Goal: Task Accomplishment & Management: Manage account settings

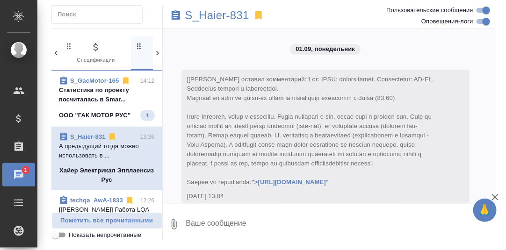
scroll to position [8361, 0]
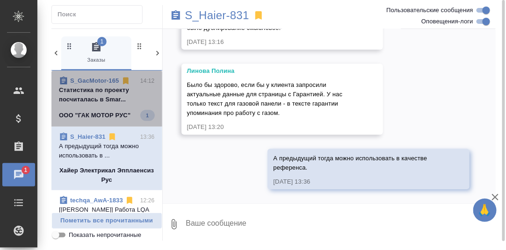
click at [110, 95] on p "Cтатистика по проекту посчиталась в Smar..." at bounding box center [107, 95] width 96 height 19
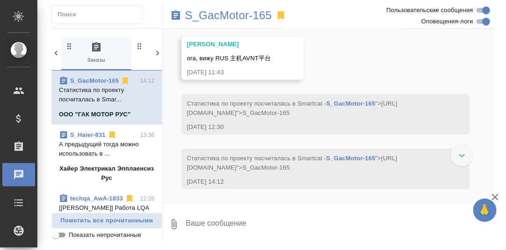
scroll to position [6428, 0]
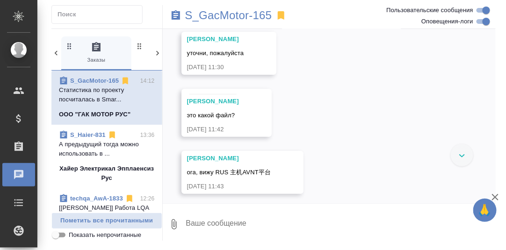
drag, startPoint x: 351, startPoint y: 100, endPoint x: 404, endPoint y: 95, distance: 52.7
click at [404, 95] on div "19.08, [DATE] [[PERSON_NAME] оставил комментарий: "Закрывающие направляем по ЭД…" at bounding box center [330, 116] width 334 height 175
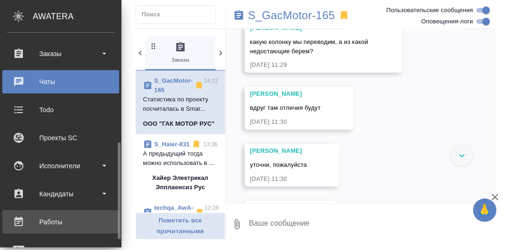
scroll to position [140, 0]
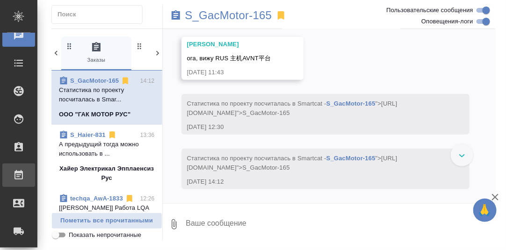
click at [19, 174] on div "Работы" at bounding box center [6, 175] width 23 height 14
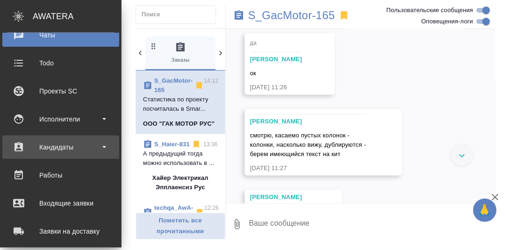
scroll to position [6835, 0]
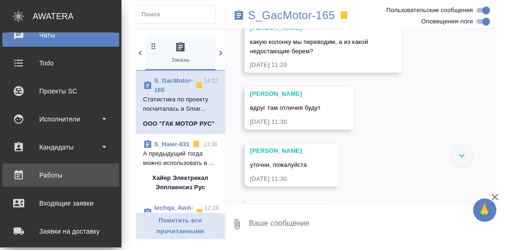
drag, startPoint x: 54, startPoint y: 175, endPoint x: 70, endPoint y: 179, distance: 15.9
click at [54, 175] on div "Работы" at bounding box center [61, 175] width 108 height 14
click at [60, 171] on div "Работы" at bounding box center [61, 175] width 108 height 14
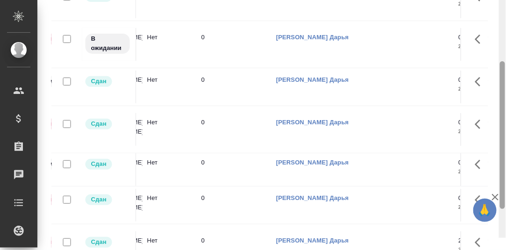
scroll to position [172, 0]
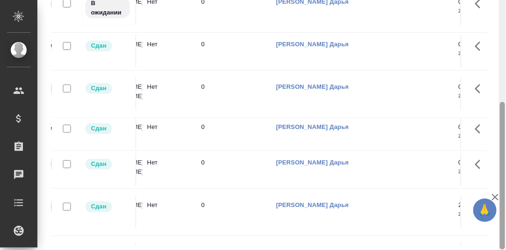
drag, startPoint x: 504, startPoint y: 144, endPoint x: 384, endPoint y: 246, distance: 157.7
click at [491, 196] on div "🙏 .cls-1 fill:#fff; AWATERA Румянцева Дарья d.rumyantseva Клиенты Спецификации …" at bounding box center [253, 125] width 506 height 250
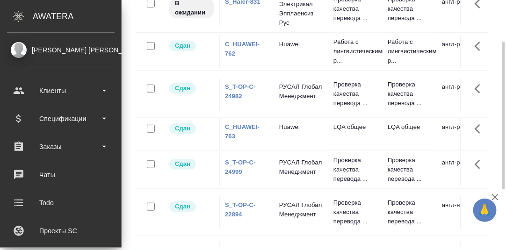
scroll to position [0, 0]
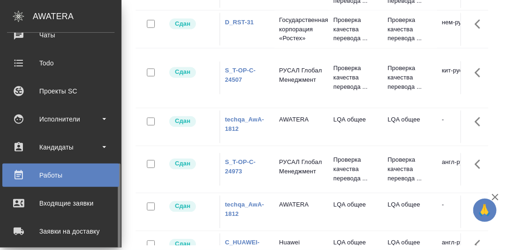
scroll to position [187, 0]
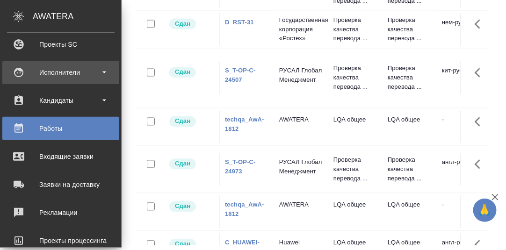
click at [62, 73] on div "Исполнители" at bounding box center [61, 73] width 108 height 14
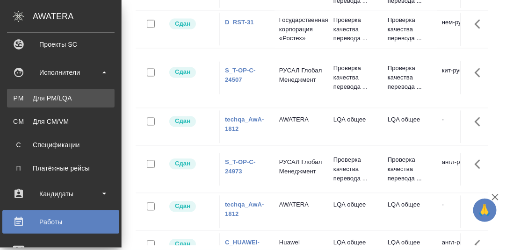
drag, startPoint x: 57, startPoint y: 98, endPoint x: 64, endPoint y: 97, distance: 7.0
click at [58, 98] on div "Для PM/LQA" at bounding box center [61, 98] width 98 height 9
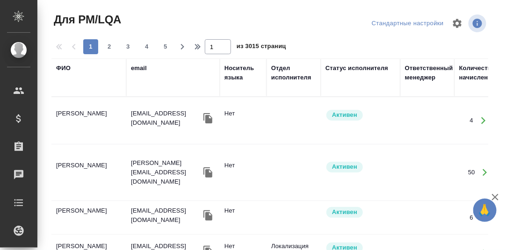
click at [66, 68] on div "ФИО" at bounding box center [63, 68] width 15 height 9
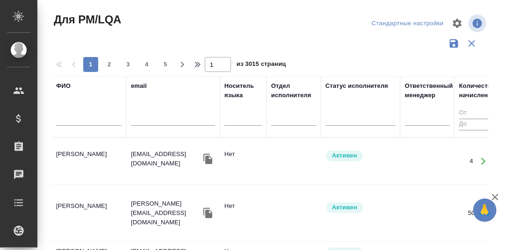
click at [68, 123] on input "text" at bounding box center [89, 120] width 66 height 12
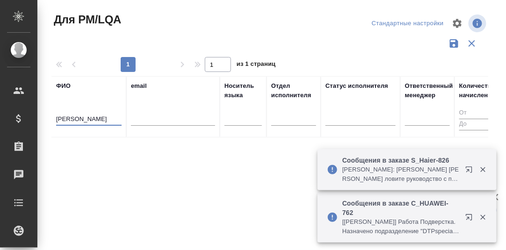
drag, startPoint x: 68, startPoint y: 119, endPoint x: 62, endPoint y: 119, distance: 6.1
click at [62, 119] on input "Шевцова Лариса" at bounding box center [89, 120] width 66 height 12
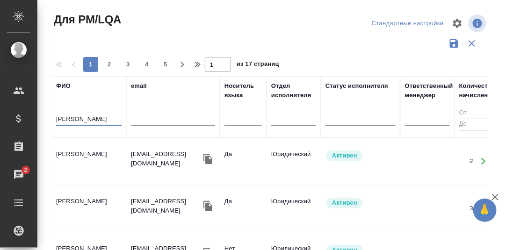
type input "Швецова Лариса"
click at [94, 148] on td "Швецова Лариса" at bounding box center [88, 161] width 75 height 33
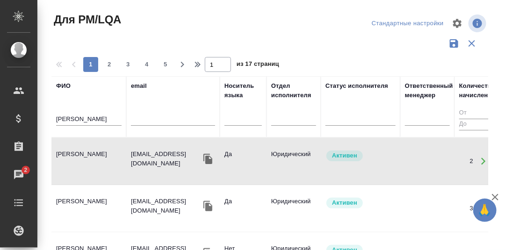
click at [94, 149] on td "Швецова Лариса" at bounding box center [88, 161] width 75 height 33
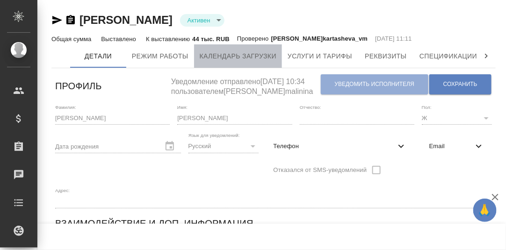
click at [228, 58] on span "Календарь загрузки" at bounding box center [238, 57] width 77 height 12
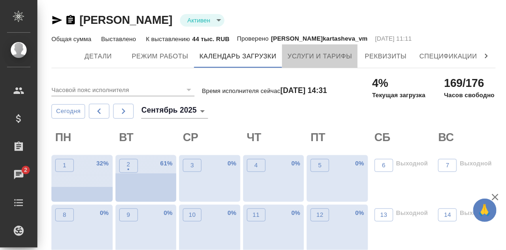
drag, startPoint x: 331, startPoint y: 57, endPoint x: 390, endPoint y: 83, distance: 64.7
click at [332, 57] on span "Услуги и тарифы" at bounding box center [320, 57] width 65 height 12
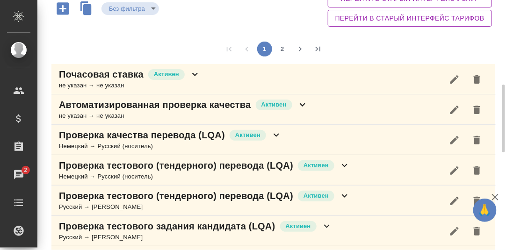
scroll to position [140, 0]
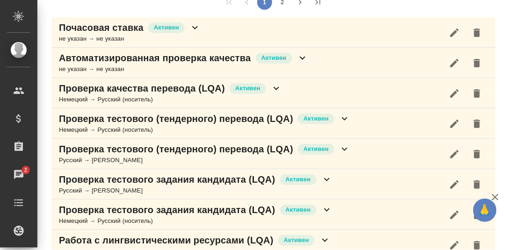
click at [277, 87] on icon at bounding box center [277, 88] width 6 height 3
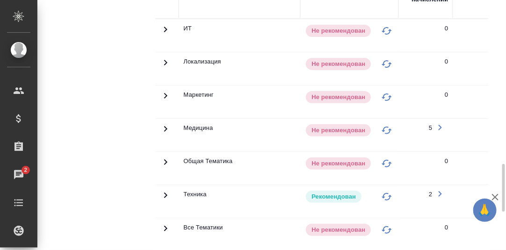
scroll to position [420, 0]
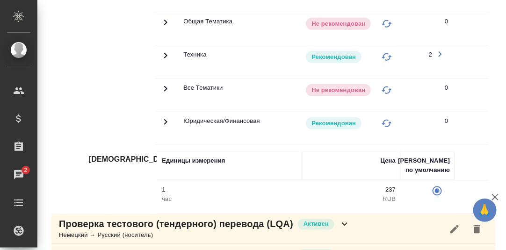
click at [163, 52] on icon at bounding box center [165, 55] width 11 height 11
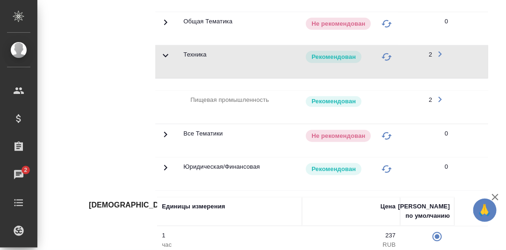
scroll to position [140, 0]
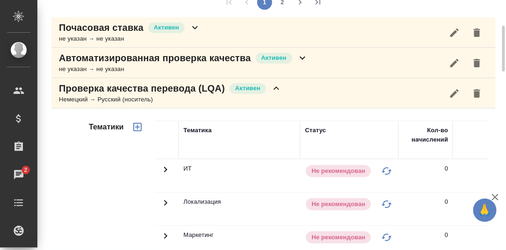
click at [279, 87] on icon at bounding box center [276, 88] width 11 height 11
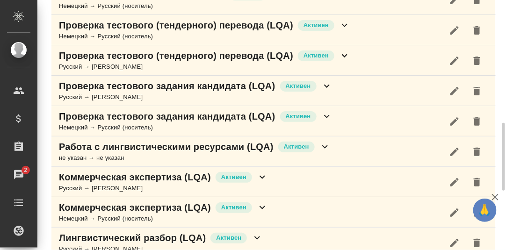
scroll to position [280, 0]
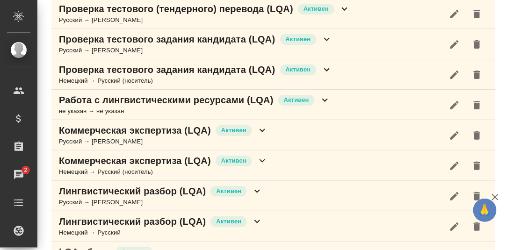
click at [327, 69] on icon at bounding box center [327, 69] width 11 height 11
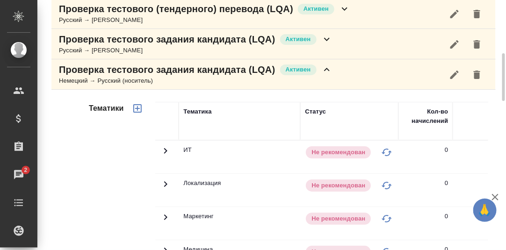
drag, startPoint x: 330, startPoint y: 68, endPoint x: 328, endPoint y: 87, distance: 18.9
click at [330, 68] on icon at bounding box center [327, 69] width 11 height 11
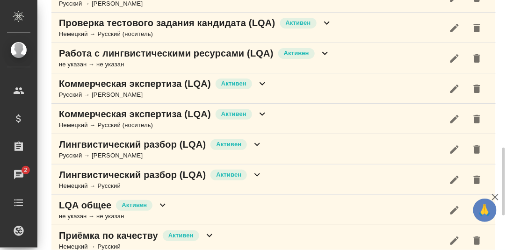
scroll to position [373, 0]
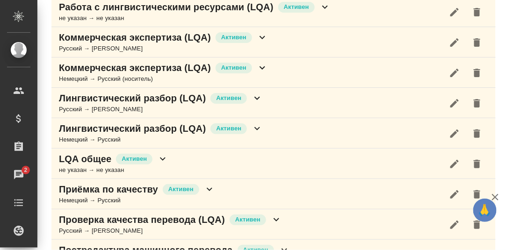
click at [256, 126] on icon at bounding box center [257, 128] width 11 height 11
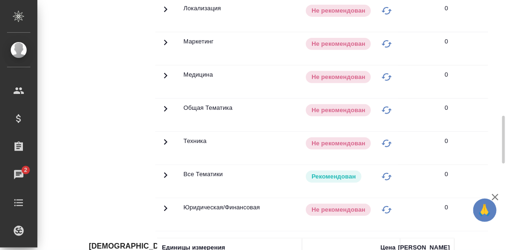
scroll to position [467, 0]
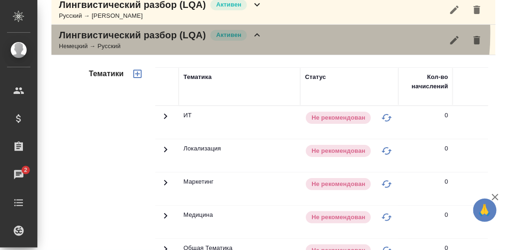
click at [257, 33] on icon at bounding box center [258, 34] width 6 height 3
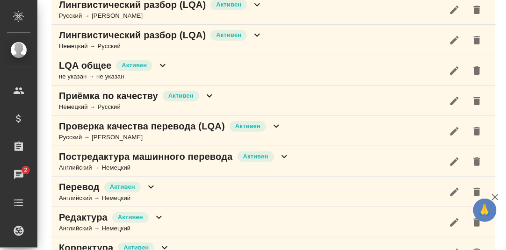
click at [210, 94] on icon at bounding box center [209, 95] width 11 height 11
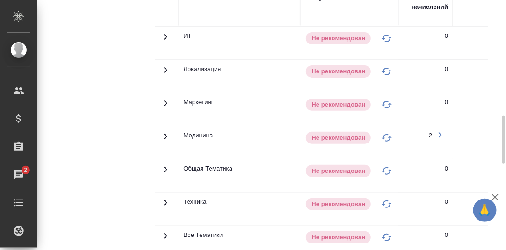
scroll to position [514, 0]
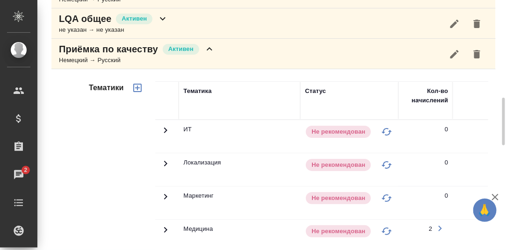
click at [209, 48] on icon at bounding box center [209, 49] width 11 height 11
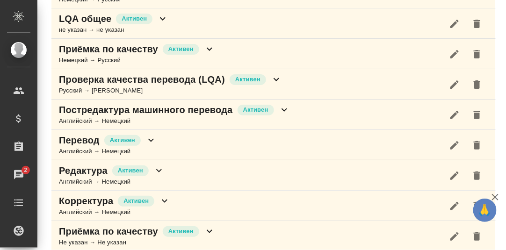
click at [277, 75] on icon at bounding box center [276, 79] width 11 height 11
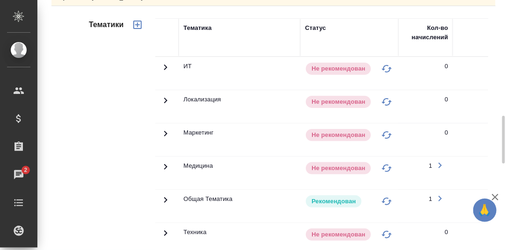
scroll to position [561, 0]
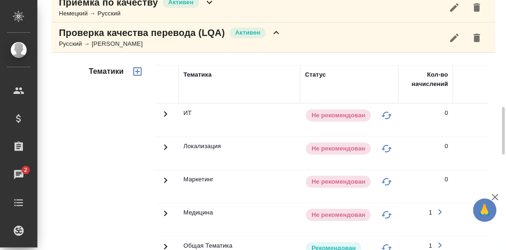
click at [272, 27] on icon at bounding box center [276, 32] width 11 height 11
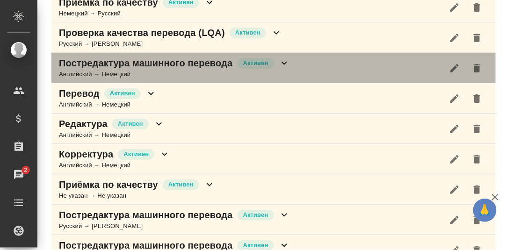
click at [285, 62] on icon at bounding box center [285, 63] width 6 height 3
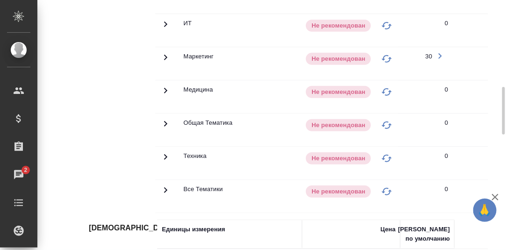
scroll to position [607, 0]
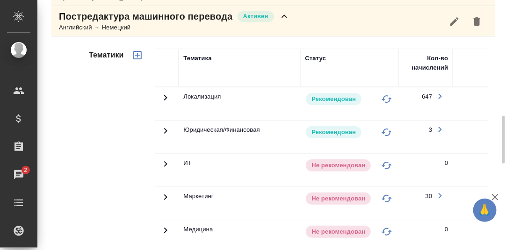
click at [286, 12] on icon at bounding box center [284, 16] width 11 height 11
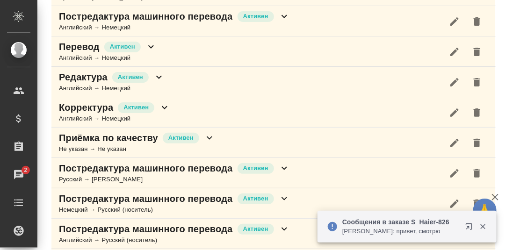
click at [152, 45] on icon at bounding box center [151, 46] width 6 height 3
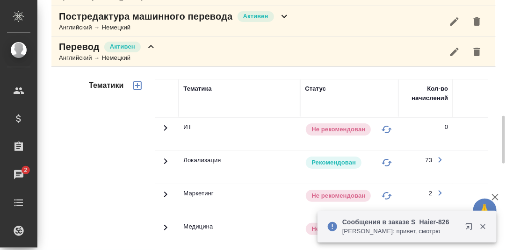
click at [149, 45] on icon at bounding box center [151, 46] width 11 height 11
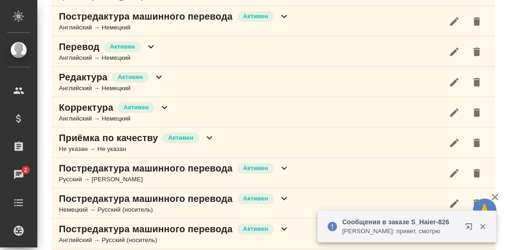
click at [159, 72] on icon at bounding box center [159, 77] width 11 height 11
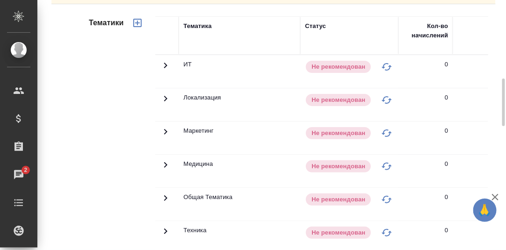
scroll to position [654, 0]
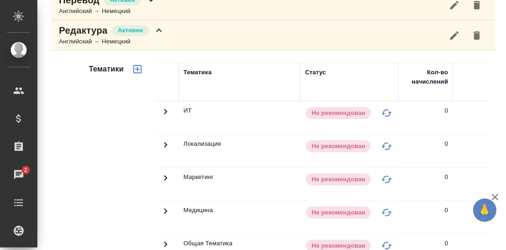
click at [160, 28] on icon at bounding box center [159, 30] width 11 height 11
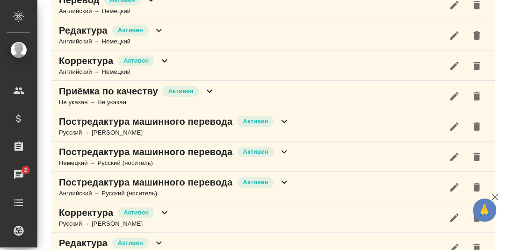
click at [165, 59] on icon at bounding box center [165, 60] width 6 height 3
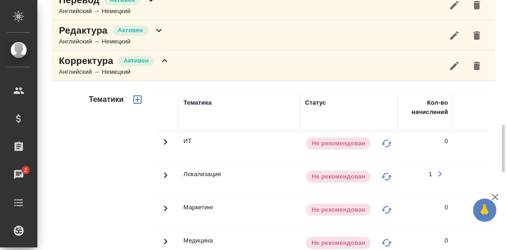
click at [164, 57] on icon at bounding box center [164, 60] width 11 height 11
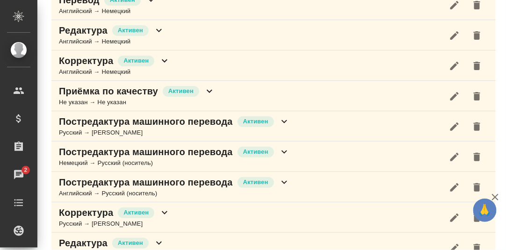
click at [211, 87] on icon at bounding box center [209, 91] width 11 height 11
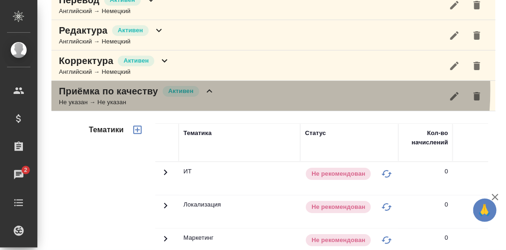
drag, startPoint x: 209, startPoint y: 85, endPoint x: 216, endPoint y: 86, distance: 7.0
click at [211, 86] on icon at bounding box center [209, 91] width 11 height 11
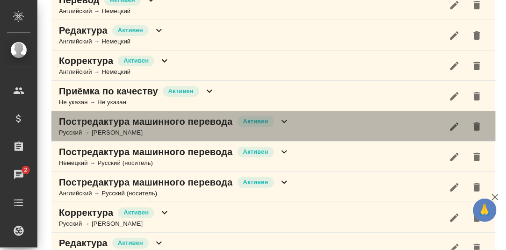
click at [284, 120] on icon at bounding box center [285, 121] width 6 height 3
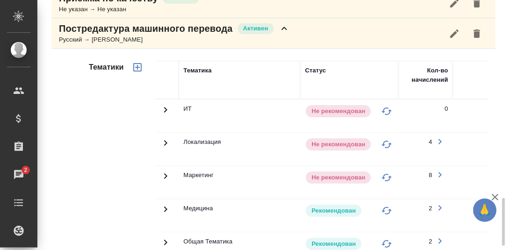
scroll to position [841, 0]
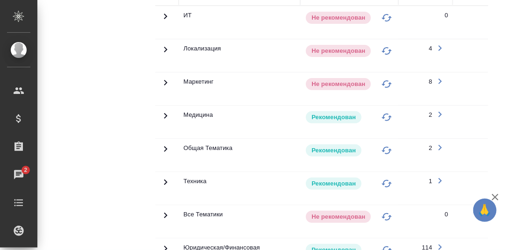
click at [165, 178] on icon at bounding box center [165, 182] width 11 height 11
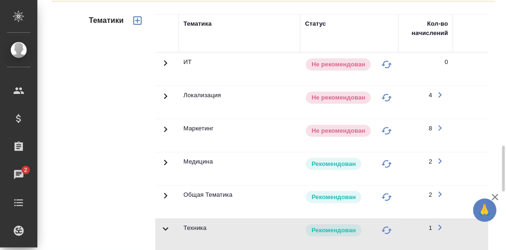
scroll to position [701, 0]
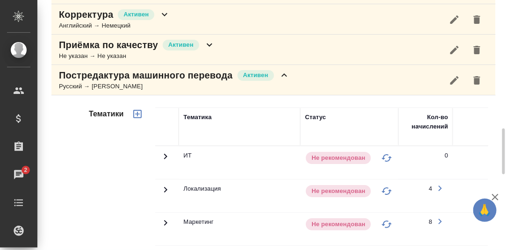
click at [286, 70] on icon at bounding box center [284, 75] width 11 height 11
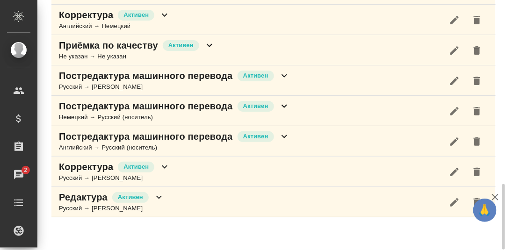
scroll to position [700, 0]
click at [282, 102] on icon at bounding box center [284, 106] width 11 height 11
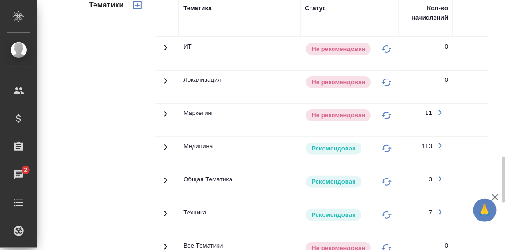
scroll to position [887, 0]
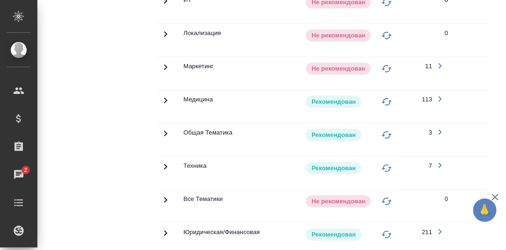
click at [163, 161] on icon at bounding box center [165, 166] width 11 height 11
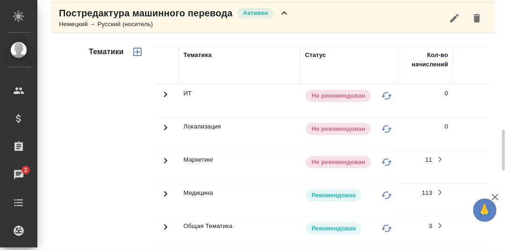
scroll to position [700, 0]
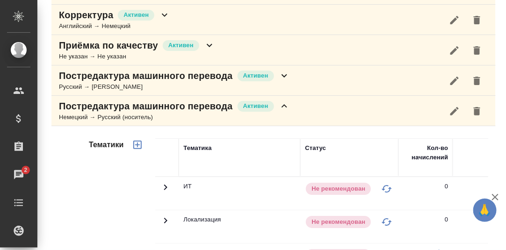
click at [283, 104] on icon at bounding box center [284, 106] width 11 height 11
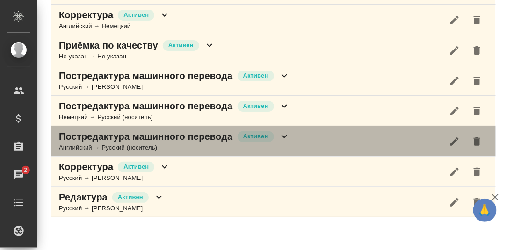
click at [284, 133] on icon at bounding box center [284, 136] width 11 height 11
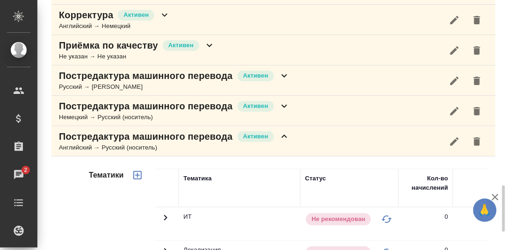
scroll to position [934, 0]
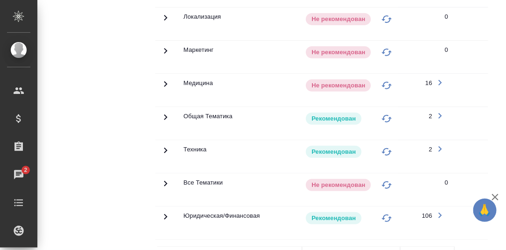
click at [162, 145] on icon at bounding box center [165, 150] width 11 height 11
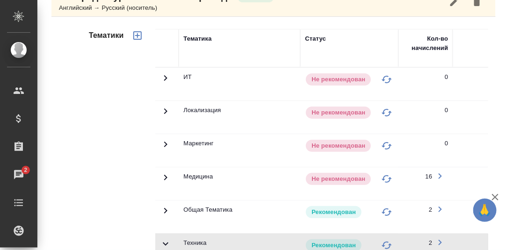
scroll to position [747, 0]
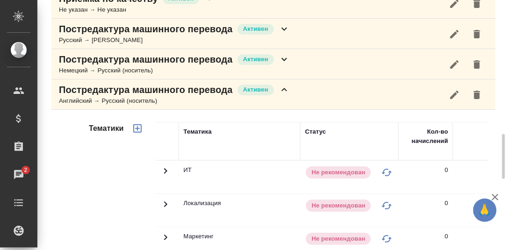
click at [286, 87] on icon at bounding box center [284, 89] width 11 height 11
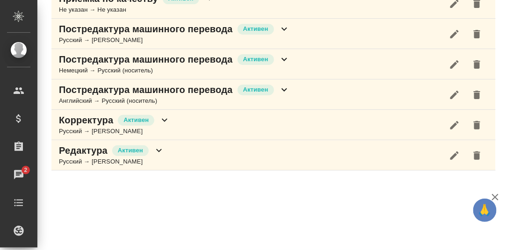
click at [166, 119] on icon at bounding box center [165, 120] width 6 height 3
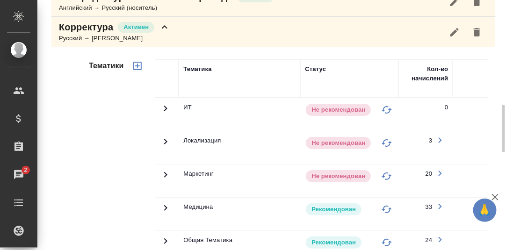
scroll to position [934, 0]
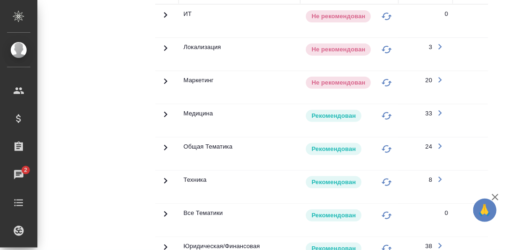
click at [164, 175] on icon at bounding box center [165, 180] width 11 height 11
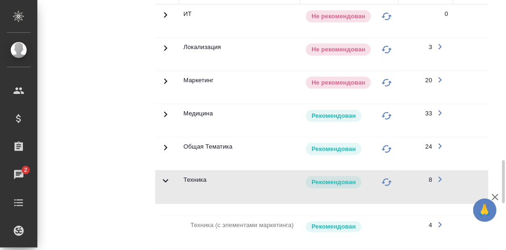
scroll to position [793, 0]
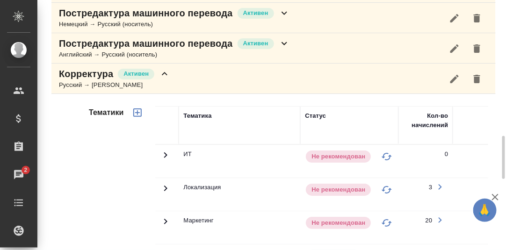
click at [168, 70] on icon at bounding box center [164, 73] width 11 height 11
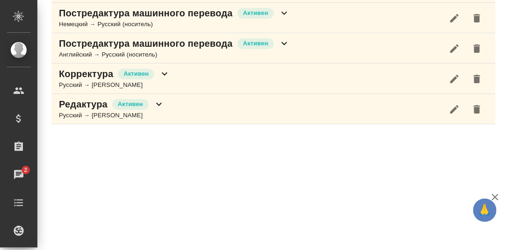
scroll to position [793, 0]
click at [158, 101] on icon at bounding box center [159, 104] width 11 height 11
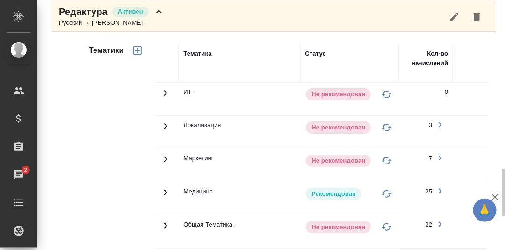
scroll to position [980, 0]
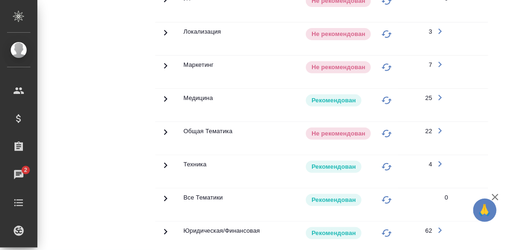
click at [162, 160] on icon at bounding box center [165, 165] width 11 height 11
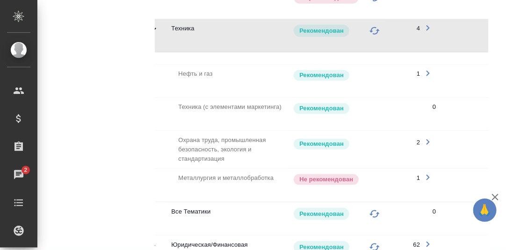
scroll to position [1209, 0]
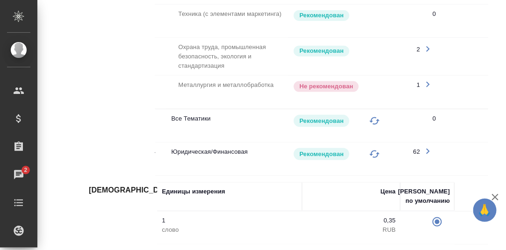
click at [251, 77] on td "Металлургия и металлобработка" at bounding box center [215, 92] width 145 height 33
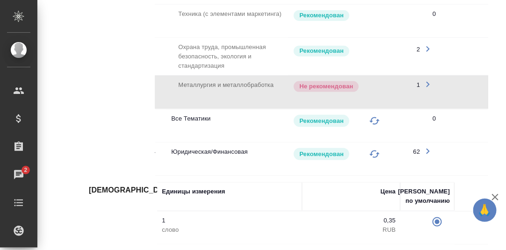
click at [429, 79] on icon "button" at bounding box center [428, 84] width 11 height 11
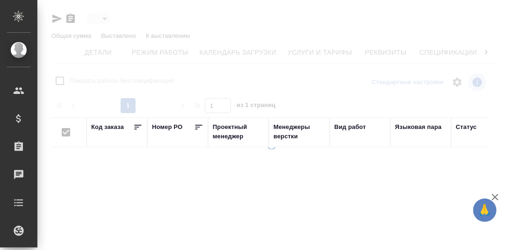
scroll to position [0, 61]
type input "active"
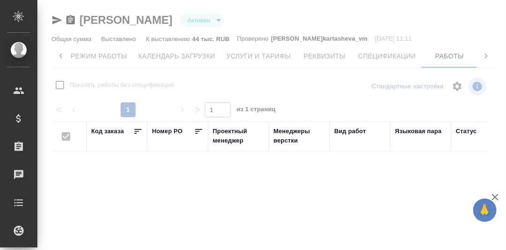
checkbox input "false"
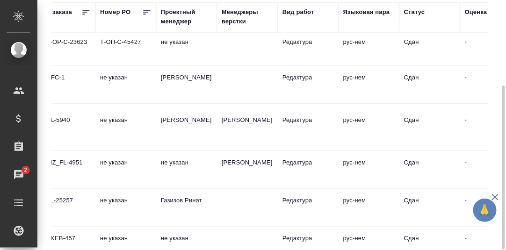
scroll to position [0, 0]
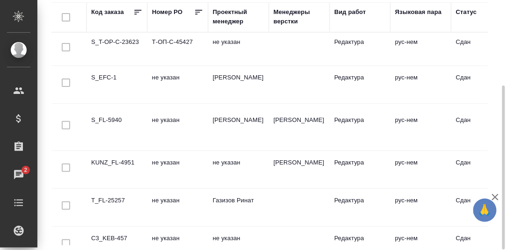
drag, startPoint x: 121, startPoint y: 40, endPoint x: 226, endPoint y: 108, distance: 124.9
click at [122, 39] on td "S_T-OP-C-23623" at bounding box center [117, 49] width 61 height 33
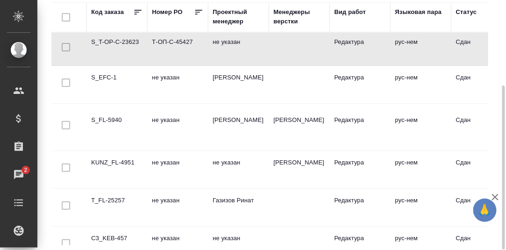
click at [111, 42] on td "S_T-OP-C-23623" at bounding box center [117, 49] width 61 height 33
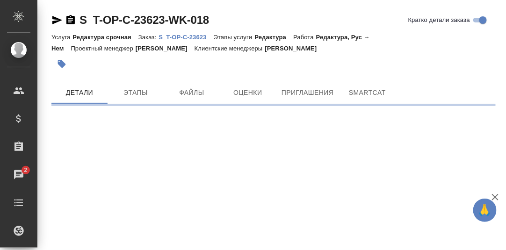
click at [180, 38] on p "S_T-OP-C-23623" at bounding box center [186, 37] width 55 height 7
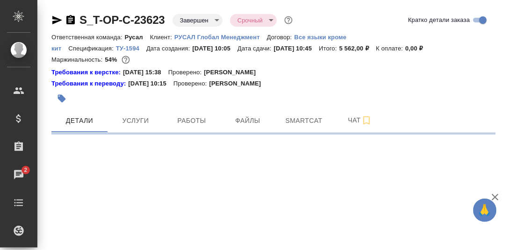
select select "RU"
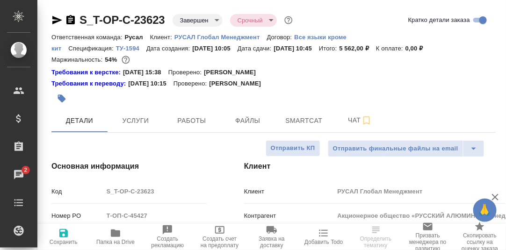
type textarea "x"
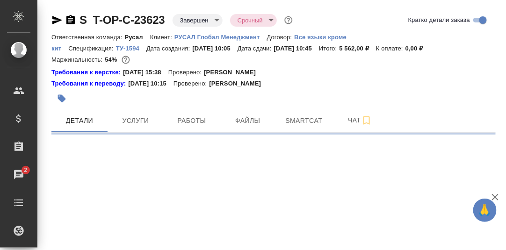
select select "RU"
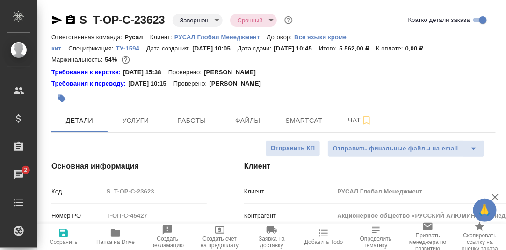
type textarea "x"
click at [313, 120] on span "Smartcat" at bounding box center [304, 121] width 45 height 12
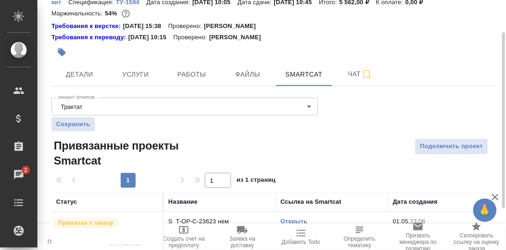
scroll to position [105, 0]
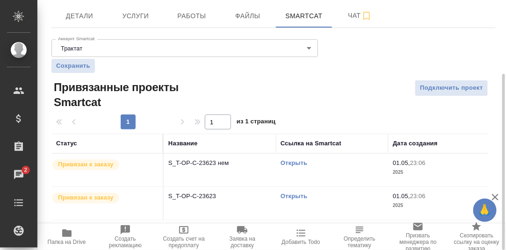
click at [290, 161] on link "Открыть" at bounding box center [294, 163] width 27 height 7
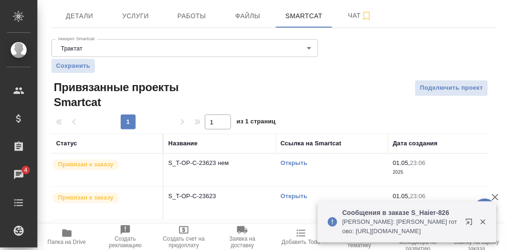
click at [438, 212] on p "Сообщения в заказе S_Haier-826" at bounding box center [401, 212] width 117 height 9
click at [378, 210] on p "Сообщения в заказе S_Haier-826" at bounding box center [401, 212] width 117 height 9
click at [379, 213] on p "Сообщения в заказе S_Haier-826" at bounding box center [401, 212] width 117 height 9
click at [392, 214] on p "Сообщения в заказе S_Haier-826" at bounding box center [401, 212] width 117 height 9
click at [393, 224] on p "Арсеньева Вера: Белякова Юлия готово: https://drive.awatera.com/apps/files/file…" at bounding box center [401, 227] width 117 height 19
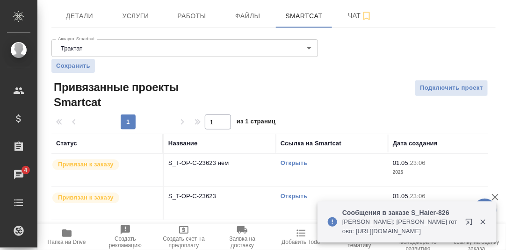
click at [393, 232] on p "Арсеньева Вера: Белякова Юлия готово: https://drive.awatera.com/apps/files/file…" at bounding box center [401, 227] width 117 height 19
click at [383, 212] on p "Сообщения в заказе S_Haier-826" at bounding box center [401, 212] width 117 height 9
click at [383, 213] on p "Сообщения в заказе S_Haier-826" at bounding box center [401, 212] width 117 height 9
click at [351, 213] on p "Сообщения в заказе S_Haier-826" at bounding box center [401, 212] width 117 height 9
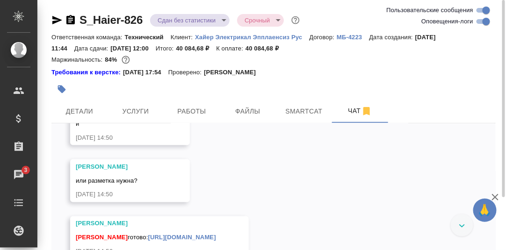
scroll to position [8651, 0]
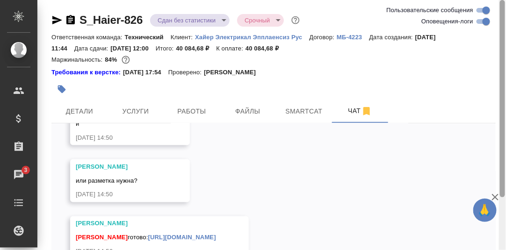
scroll to position [66, 0]
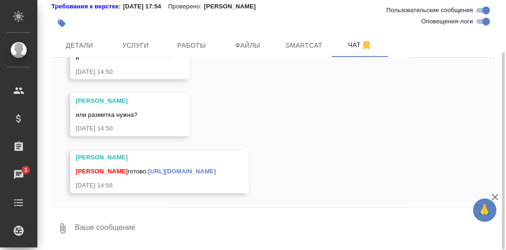
click at [170, 227] on textarea at bounding box center [285, 229] width 422 height 32
type textarea "Сей"
click at [108, 224] on textarea "Сей" at bounding box center [277, 229] width 407 height 32
click at [124, 227] on textarea "Сейчас гляну, в ТМ внесу." at bounding box center [277, 229] width 407 height 32
click at [151, 226] on textarea "Сейчас гляну, и в ТМ внесу." at bounding box center [277, 229] width 407 height 32
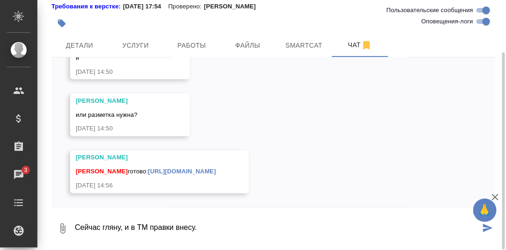
type textarea "Сейчас гляну, и в ТМ правки внесу."
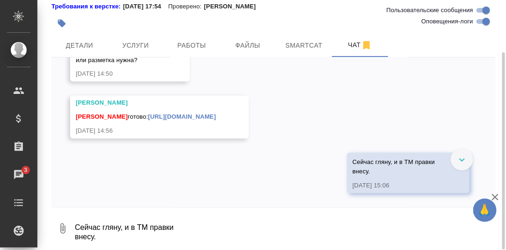
scroll to position [9034, 0]
click at [148, 114] on link "https://drive.awatera.com/apps/files/files?dir=/Shares/%D0%A5%D0%B0%D0%B9%D0%B5…" at bounding box center [182, 117] width 68 height 7
click at [88, 224] on textarea at bounding box center [285, 229] width 422 height 32
type textarea "Вроде нормально, попробуем сдать."
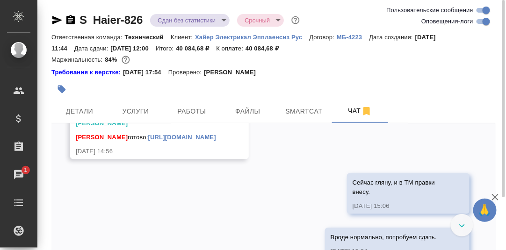
scroll to position [8939, 0]
click at [306, 113] on span "Smartcat" at bounding box center [304, 112] width 45 height 12
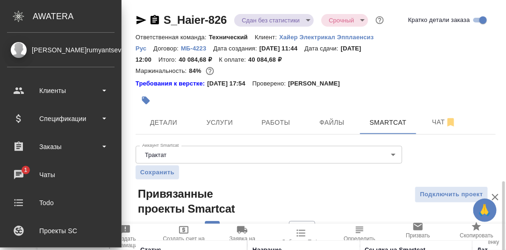
scroll to position [107, 0]
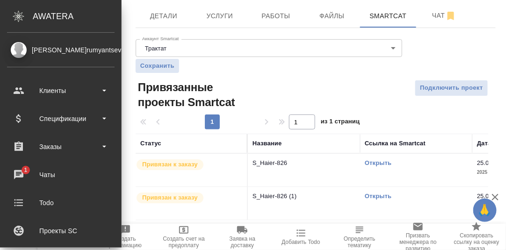
click at [380, 162] on link "Открыть" at bounding box center [378, 163] width 27 height 7
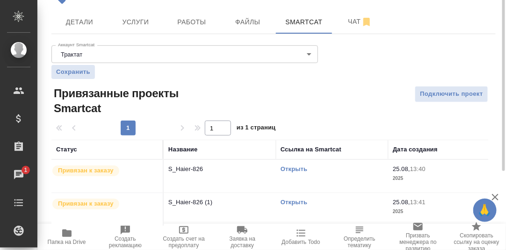
scroll to position [0, 0]
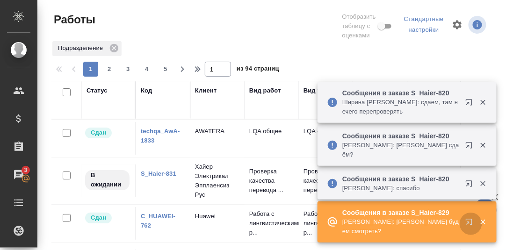
click at [469, 222] on icon "button" at bounding box center [469, 222] width 6 height 6
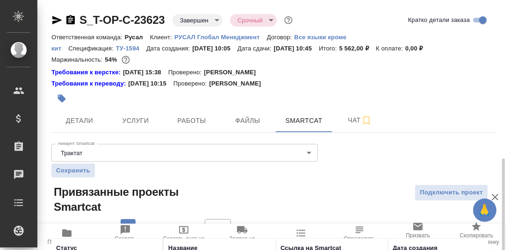
scroll to position [105, 0]
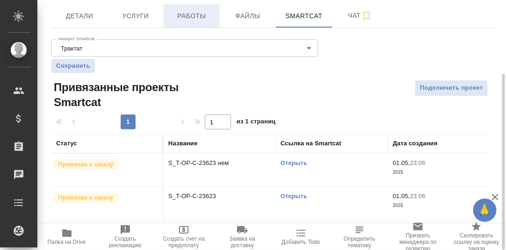
click at [199, 19] on span "Работы" at bounding box center [191, 16] width 45 height 12
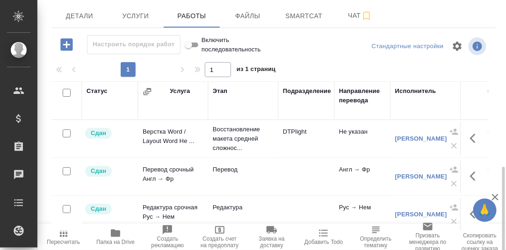
scroll to position [170, 0]
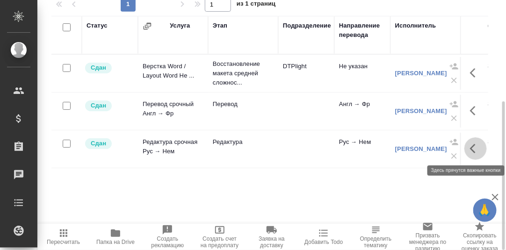
click at [472, 147] on icon "button" at bounding box center [473, 148] width 6 height 9
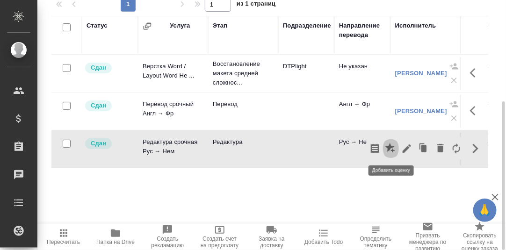
click at [392, 148] on icon "button" at bounding box center [391, 148] width 11 height 11
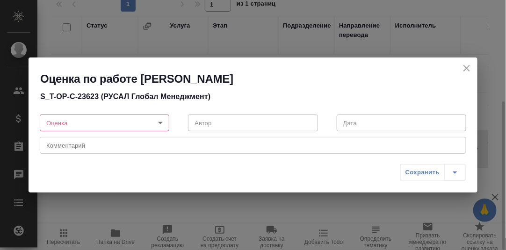
click at [160, 124] on body "🙏 .cls-1 fill:#fff; AWATERA Румянцева Дарья d.rumyantseva Клиенты Спецификации …" at bounding box center [253, 125] width 506 height 250
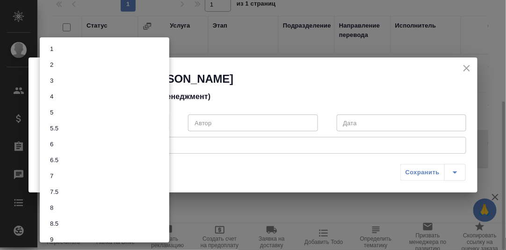
scroll to position [40, 0]
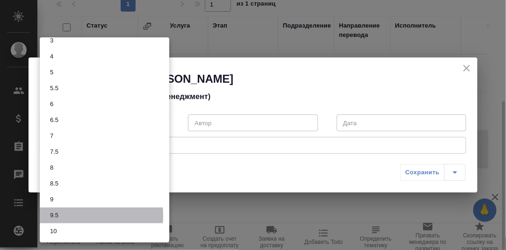
click at [61, 215] on button "9.5" at bounding box center [54, 216] width 14 height 10
type input "9.5"
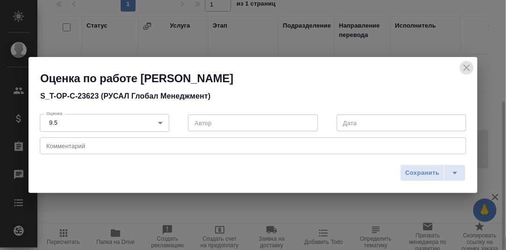
click at [466, 66] on icon "close" at bounding box center [467, 68] width 7 height 7
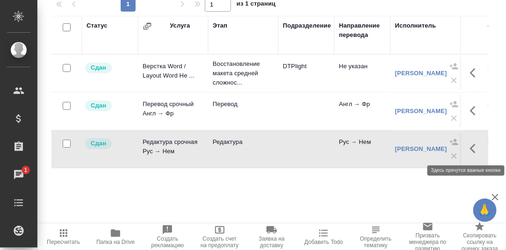
click at [470, 147] on icon "button" at bounding box center [475, 148] width 11 height 11
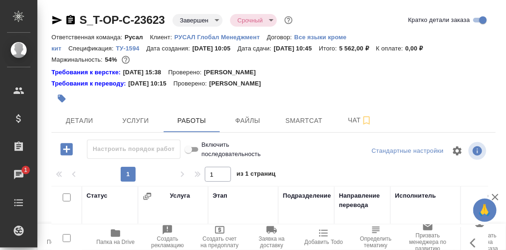
scroll to position [170, 0]
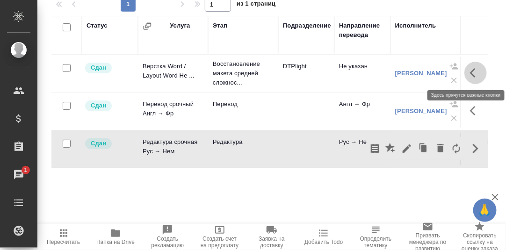
click at [471, 72] on icon "button" at bounding box center [475, 72] width 11 height 11
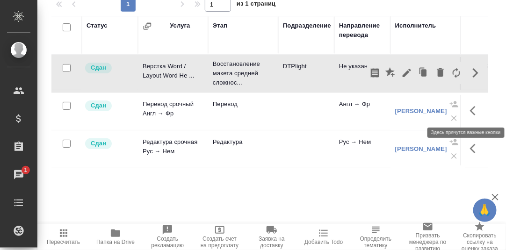
click at [470, 108] on icon "button" at bounding box center [475, 110] width 11 height 11
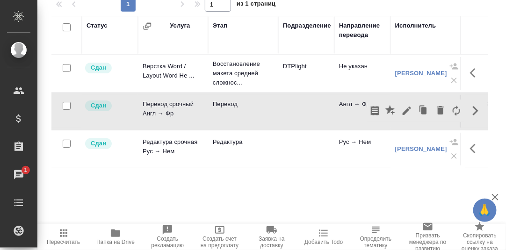
click at [447, 183] on div "Статус Услуга Этап Подразделение Направление перевода Исполнитель Автор изменен…" at bounding box center [269, 121] width 437 height 211
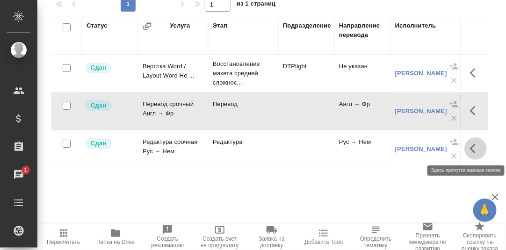
click at [470, 146] on icon "button" at bounding box center [473, 148] width 6 height 9
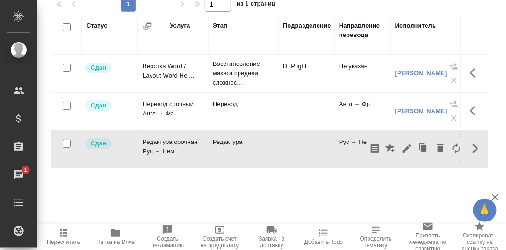
click at [329, 193] on div "Статус Услуга Этап Подразделение Направление перевода Исполнитель Автор изменен…" at bounding box center [269, 121] width 437 height 211
click at [470, 147] on icon "button" at bounding box center [475, 148] width 11 height 11
click at [386, 147] on icon "button" at bounding box center [390, 147] width 9 height 9
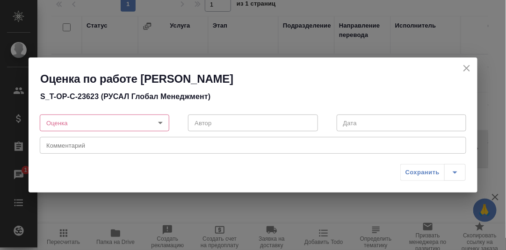
click at [160, 124] on body "🙏 .cls-1 fill:#fff; AWATERA Румянцева Дарья d.rumyantseva Клиенты Спецификации …" at bounding box center [253, 125] width 506 height 250
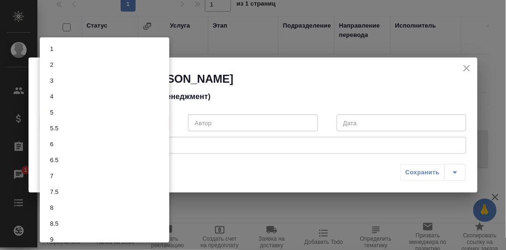
scroll to position [40, 0]
click at [67, 214] on li "9.5" at bounding box center [105, 216] width 130 height 16
type input "9.5"
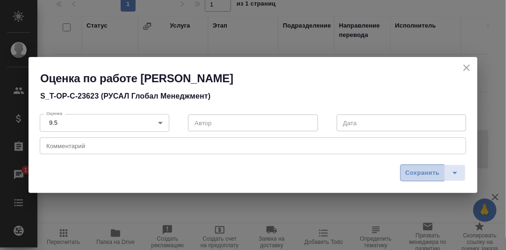
click at [413, 168] on span "Сохранить" at bounding box center [423, 173] width 34 height 11
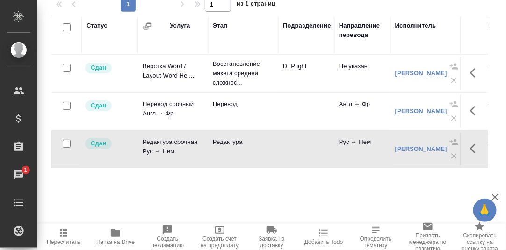
click at [470, 149] on icon "button" at bounding box center [475, 148] width 11 height 11
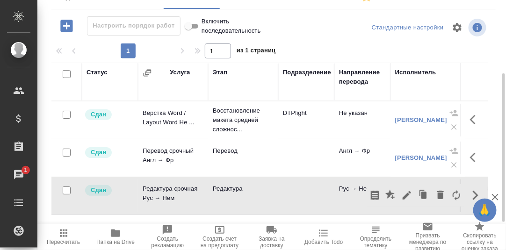
scroll to position [170, 0]
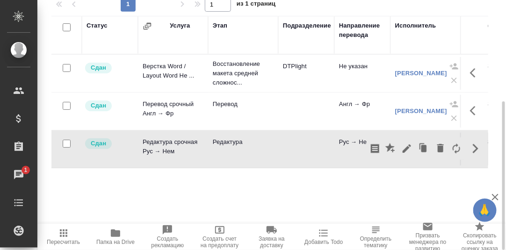
click at [360, 189] on div "Статус Услуга Этап Подразделение Направление перевода Исполнитель Автор изменен…" at bounding box center [269, 121] width 437 height 211
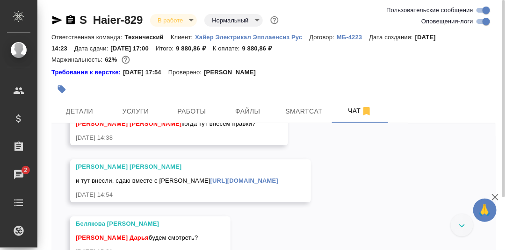
scroll to position [4628, 0]
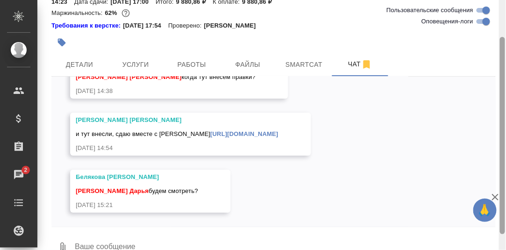
drag, startPoint x: 503, startPoint y: 93, endPoint x: 482, endPoint y: 130, distance: 42.8
click at [500, 128] on div at bounding box center [502, 125] width 7 height 250
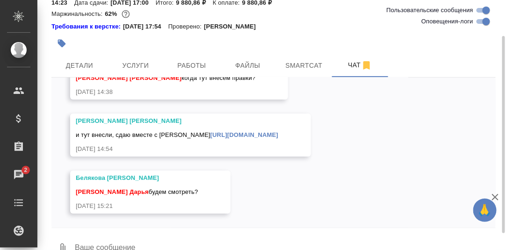
click at [230, 136] on link "[URL][DOMAIN_NAME]" at bounding box center [245, 135] width 68 height 7
click at [142, 245] on textarea at bounding box center [285, 249] width 422 height 32
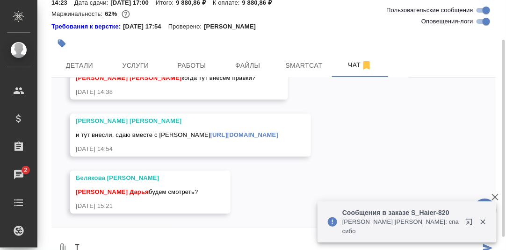
scroll to position [48, 0]
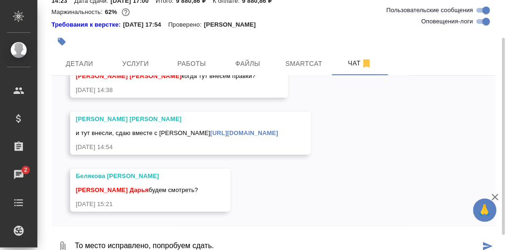
type textarea "То место исправлено, попробуем сдать."
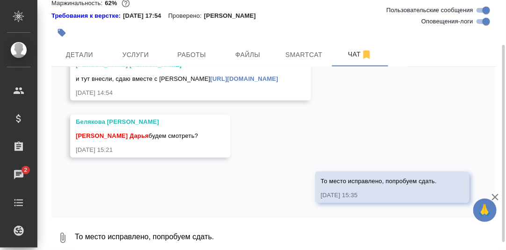
scroll to position [4673, 0]
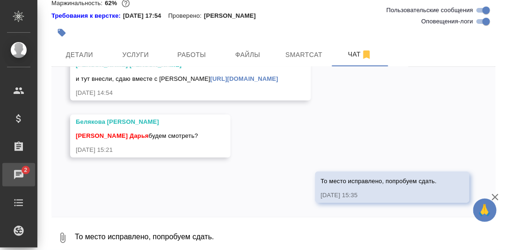
click at [18, 171] on div "Чаты" at bounding box center [6, 175] width 23 height 14
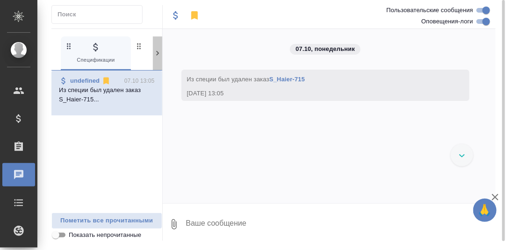
click at [158, 55] on icon at bounding box center [157, 53] width 9 height 9
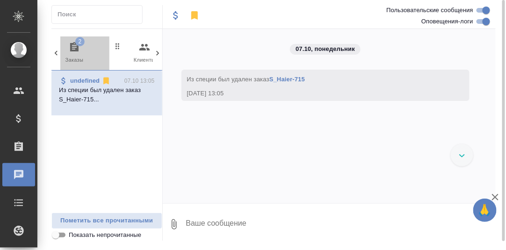
click at [74, 45] on icon "button" at bounding box center [74, 47] width 11 height 11
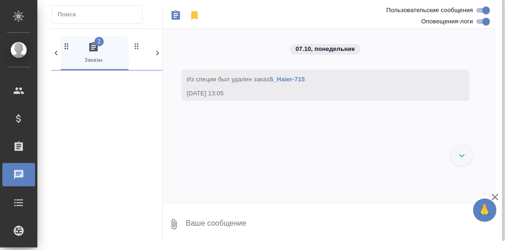
scroll to position [0, 70]
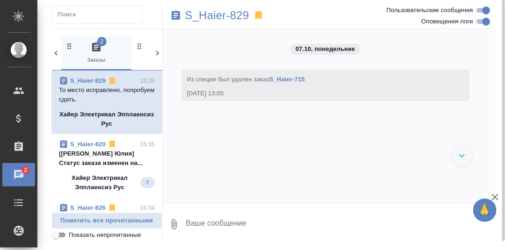
click at [95, 154] on p "[Белякова Юлия] Статус заказа изменен на..." at bounding box center [107, 158] width 96 height 19
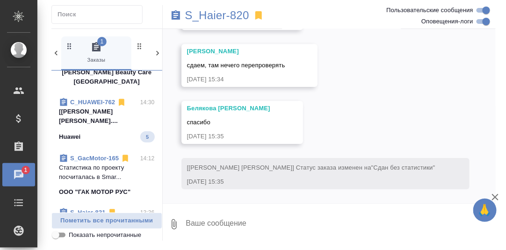
scroll to position [234, 0]
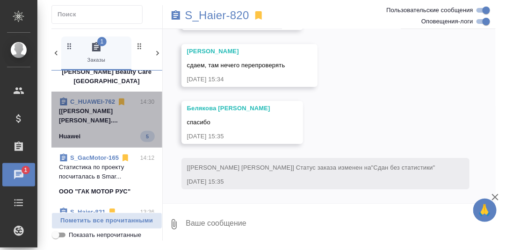
click at [108, 120] on p "[Малофеева Екатерина] Работа Подверстка...." at bounding box center [107, 116] width 96 height 19
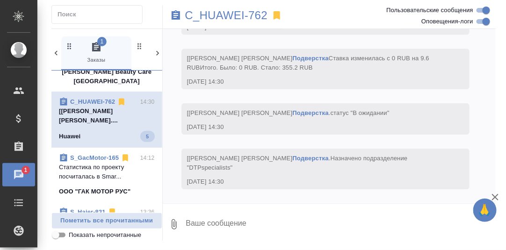
scroll to position [8356, 0]
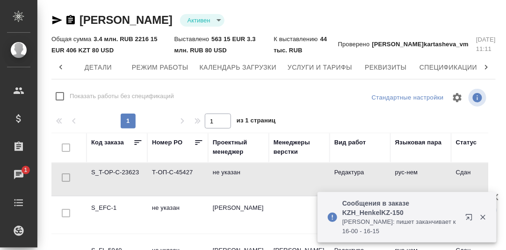
scroll to position [0, 61]
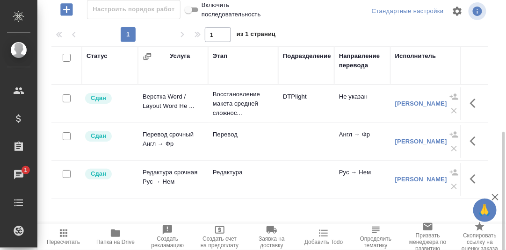
scroll to position [170, 0]
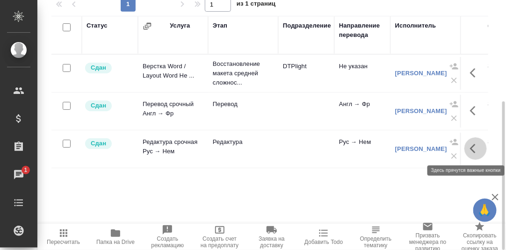
click at [474, 149] on icon "button" at bounding box center [475, 148] width 11 height 11
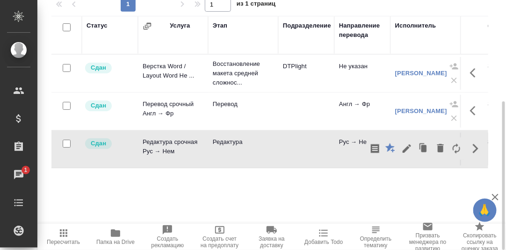
click at [428, 184] on div "Статус Услуга Этап Подразделение Направление перевода Исполнитель Автор изменен…" at bounding box center [269, 121] width 437 height 211
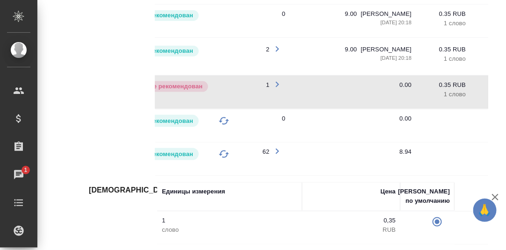
scroll to position [0, 156]
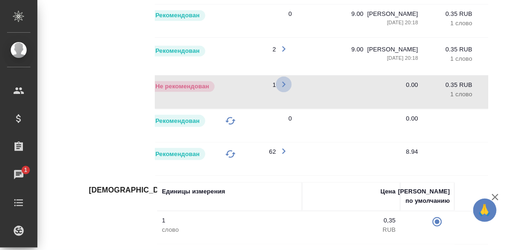
click at [283, 82] on icon "button" at bounding box center [284, 85] width 3 height 6
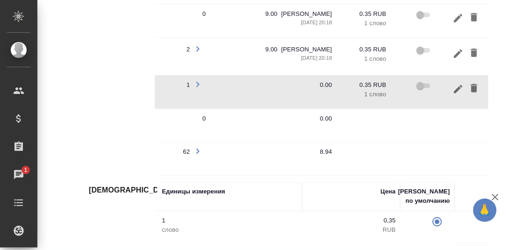
scroll to position [0, 258]
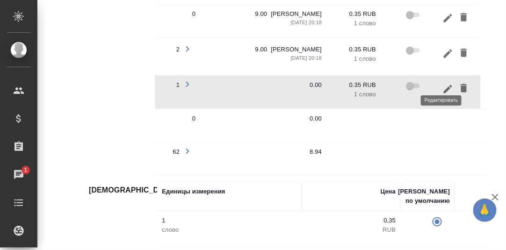
click at [444, 85] on icon "button" at bounding box center [448, 89] width 8 height 8
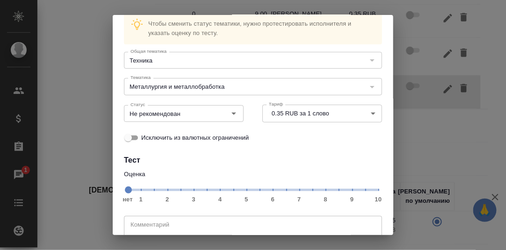
scroll to position [86, 0]
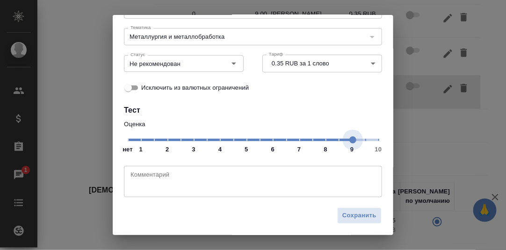
click at [344, 139] on span "нет 1 2 3 4 5 6 7 8 9 10" at bounding box center [253, 139] width 251 height 13
click at [232, 62] on icon "Open" at bounding box center [233, 63] width 11 height 11
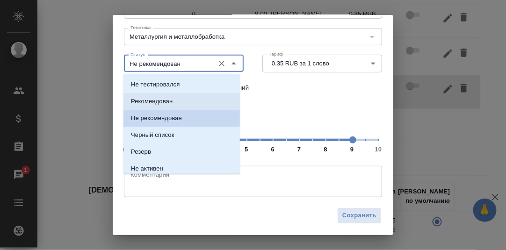
click at [164, 99] on p "Рекомендован" at bounding box center [152, 101] width 42 height 9
type input "Рекомендован"
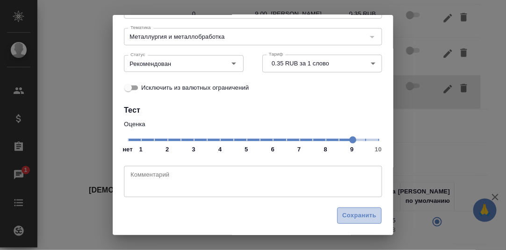
click at [361, 218] on span "Сохранить" at bounding box center [360, 216] width 34 height 11
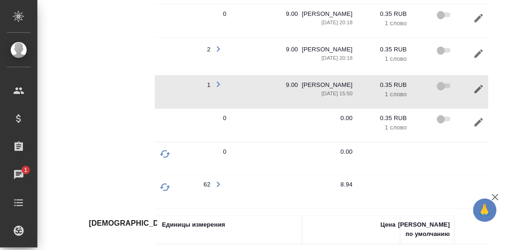
scroll to position [0, 258]
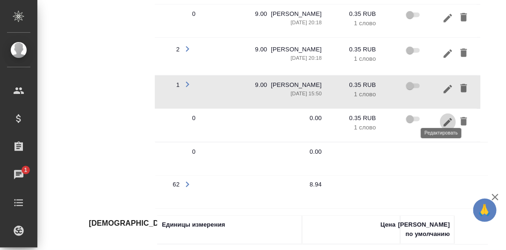
click at [443, 117] on icon "button" at bounding box center [448, 122] width 11 height 11
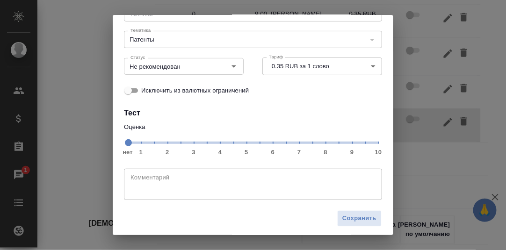
scroll to position [86, 0]
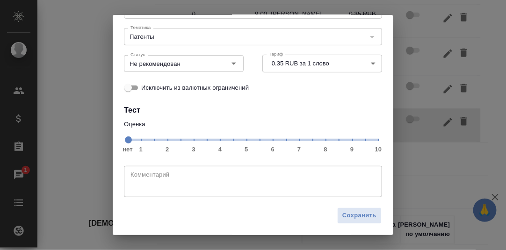
click at [346, 141] on span "нет 1 2 3 4 5 6 7 8 9 10" at bounding box center [253, 139] width 251 height 13
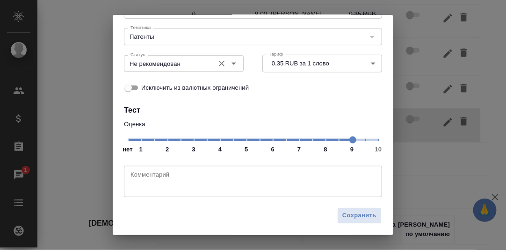
click at [232, 64] on icon "Open" at bounding box center [233, 63] width 11 height 11
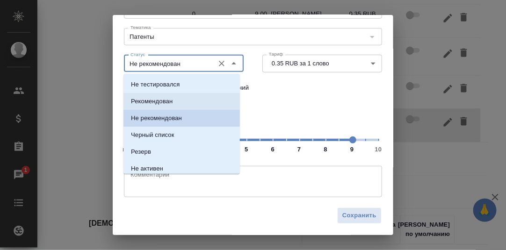
click at [168, 101] on p "Рекомендован" at bounding box center [152, 101] width 42 height 9
type input "Рекомендован"
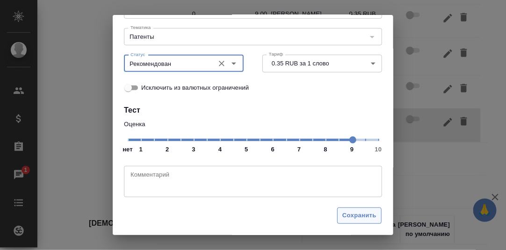
click at [359, 216] on span "Сохранить" at bounding box center [360, 216] width 34 height 11
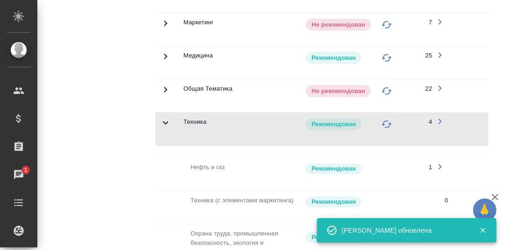
scroll to position [835, 0]
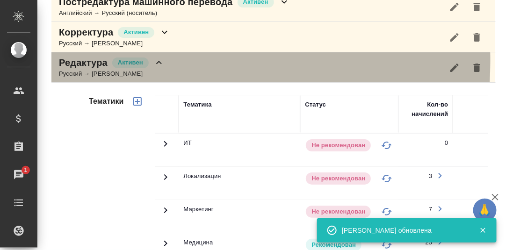
drag, startPoint x: 161, startPoint y: 55, endPoint x: 160, endPoint y: 65, distance: 9.8
click at [161, 57] on icon at bounding box center [159, 62] width 11 height 11
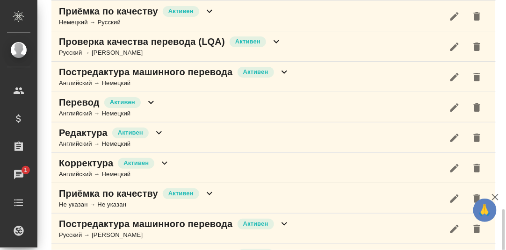
scroll to position [645, 0]
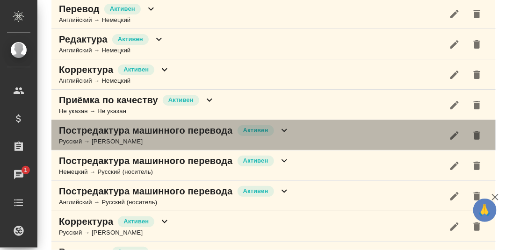
drag, startPoint x: 281, startPoint y: 124, endPoint x: 290, endPoint y: 125, distance: 8.9
click at [283, 125] on icon at bounding box center [284, 130] width 11 height 11
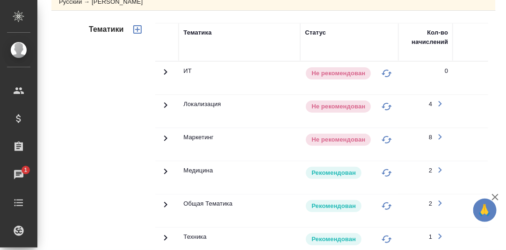
scroll to position [879, 0]
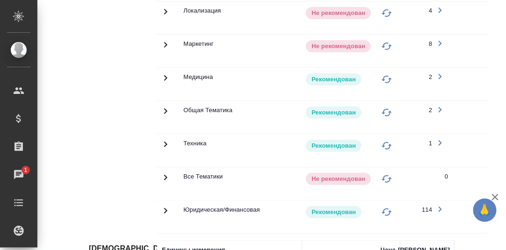
click at [164, 139] on icon at bounding box center [165, 144] width 11 height 11
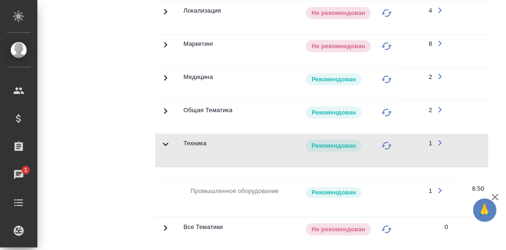
click at [164, 139] on icon at bounding box center [165, 144] width 11 height 11
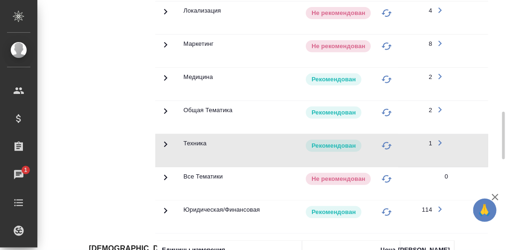
scroll to position [739, 0]
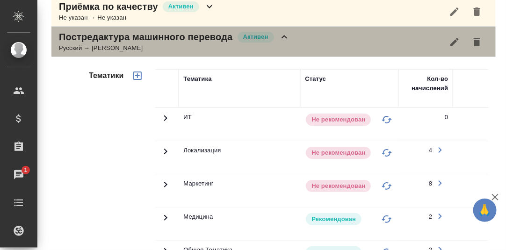
click at [282, 33] on icon at bounding box center [284, 36] width 11 height 11
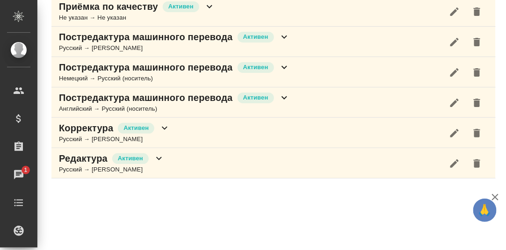
click at [286, 63] on icon at bounding box center [284, 67] width 11 height 11
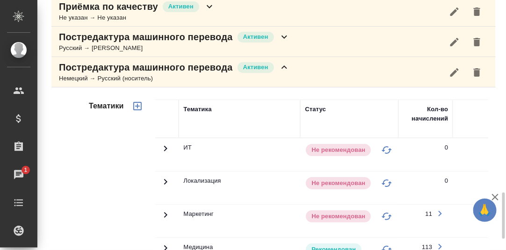
scroll to position [832, 0]
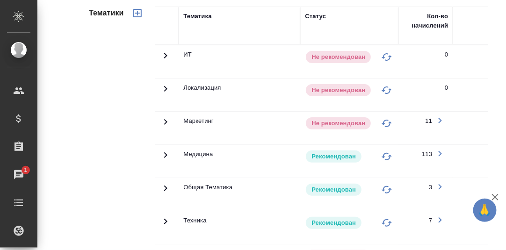
click at [164, 216] on icon at bounding box center [165, 221] width 11 height 11
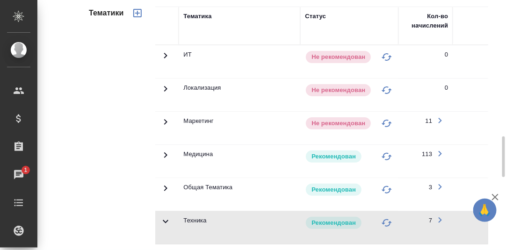
scroll to position [785, 0]
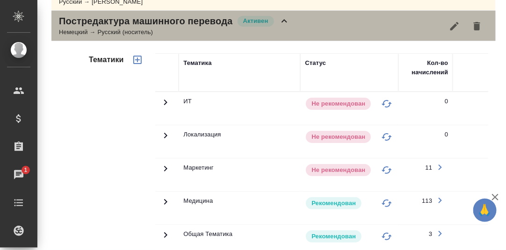
click at [288, 15] on icon at bounding box center [284, 20] width 11 height 11
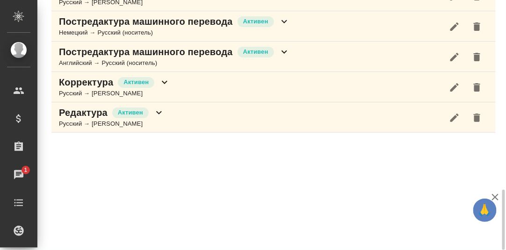
scroll to position [785, 0]
click at [282, 51] on icon at bounding box center [285, 52] width 6 height 3
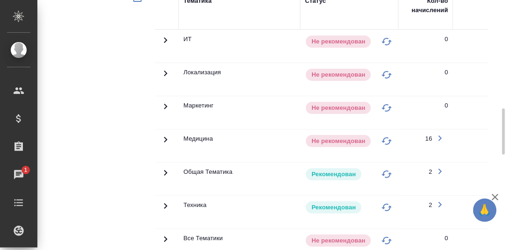
scroll to position [925, 0]
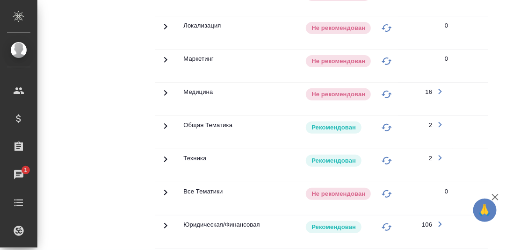
click at [164, 154] on icon at bounding box center [165, 159] width 11 height 11
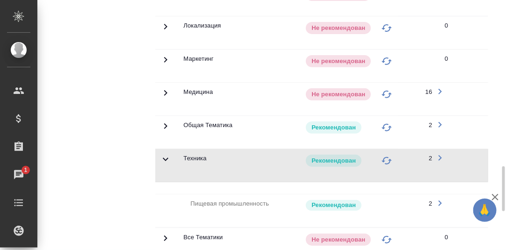
scroll to position [644, 0]
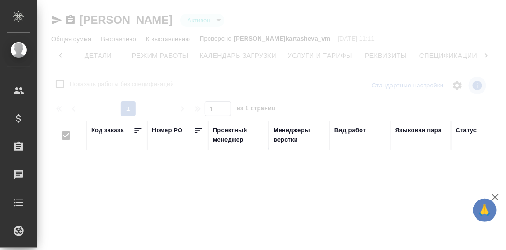
scroll to position [0, 61]
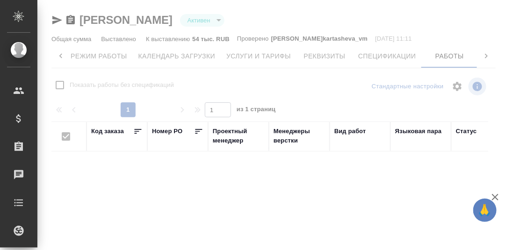
checkbox input "false"
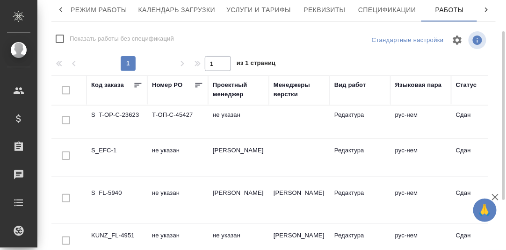
scroll to position [93, 0]
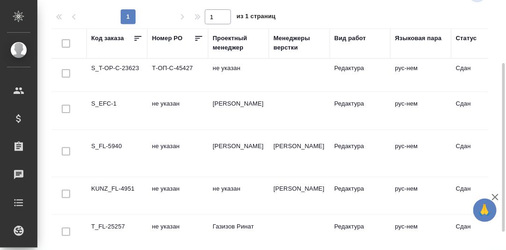
click at [115, 65] on td "S_T-OP-C-23623" at bounding box center [117, 75] width 61 height 33
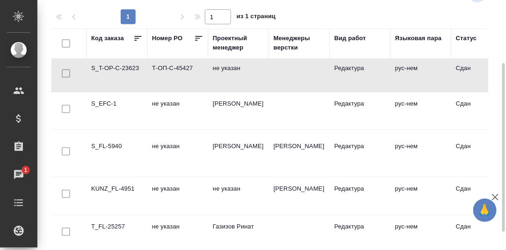
click at [129, 66] on td "S_T-OP-C-23623" at bounding box center [117, 75] width 61 height 33
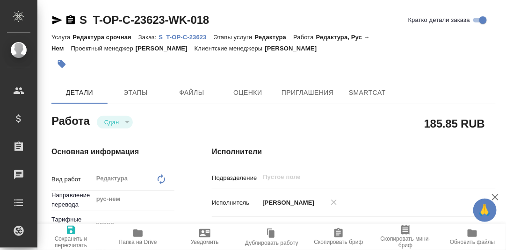
type textarea "x"
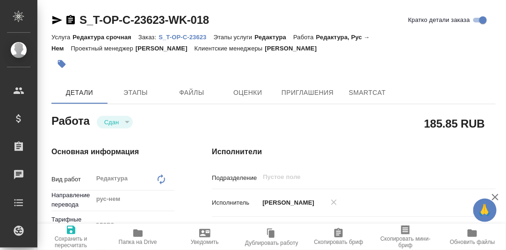
type textarea "x"
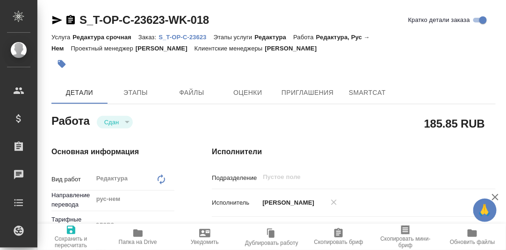
type textarea "x"
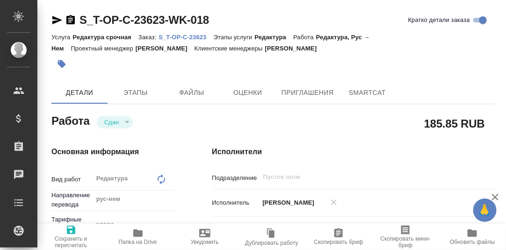
click at [181, 36] on p "S_T-OP-C-23623" at bounding box center [186, 37] width 55 height 7
type textarea "x"
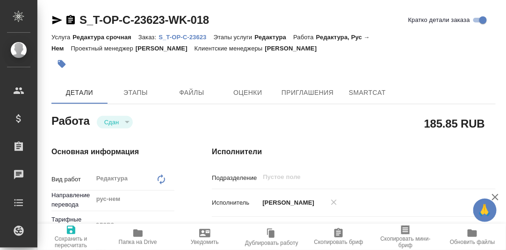
type textarea "x"
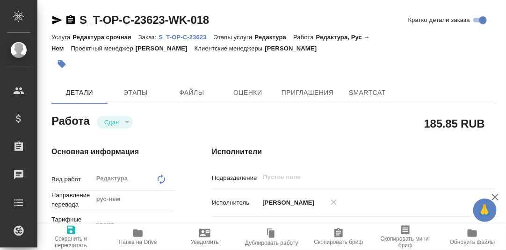
type textarea "x"
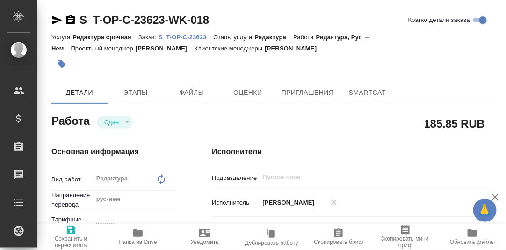
type textarea "x"
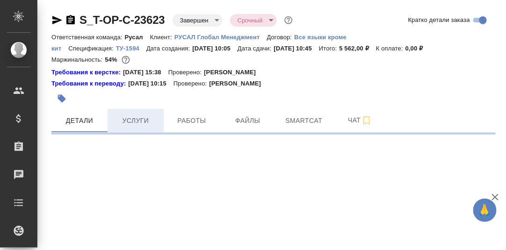
select select "RU"
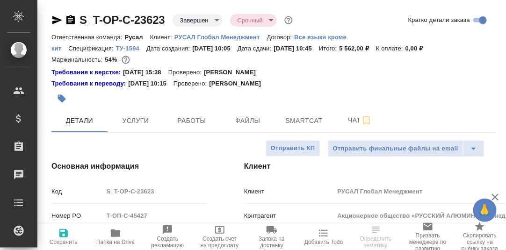
type textarea "x"
type input "[PERSON_NAME]"
type input "Хрусталёва Дарья"
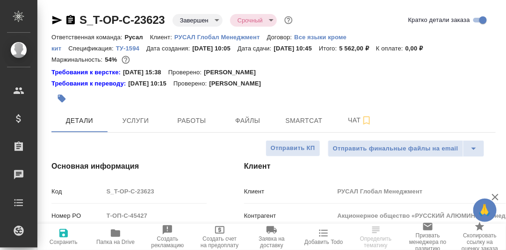
type textarea "x"
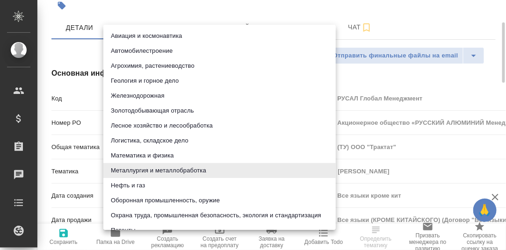
click at [134, 171] on body "🙏 .cls-1 fill:#fff; AWATERA [PERSON_NAME] d.rumyantseva Клиенты Спецификации За…" at bounding box center [253, 125] width 506 height 250
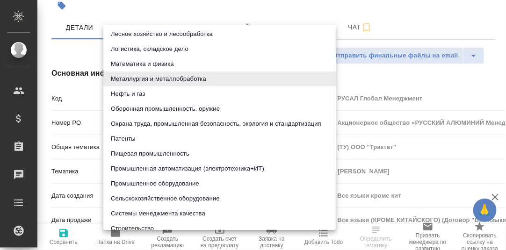
scroll to position [94, 0]
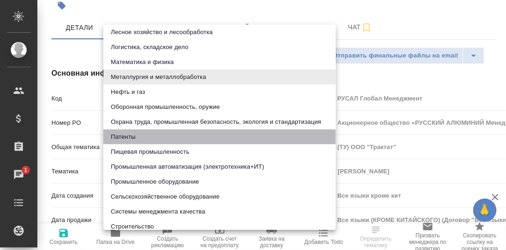
click at [132, 139] on li "Патенты" at bounding box center [219, 137] width 233 height 15
type input "5a8b8b956a9677013d343d19"
type textarea "x"
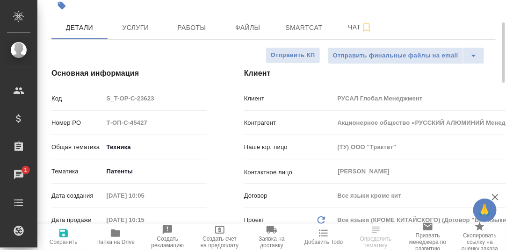
drag, startPoint x: 61, startPoint y: 232, endPoint x: 140, endPoint y: 234, distance: 79.6
click at [61, 233] on icon "button" at bounding box center [63, 233] width 8 height 8
type textarea "x"
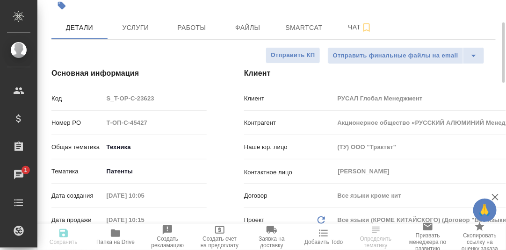
type textarea "x"
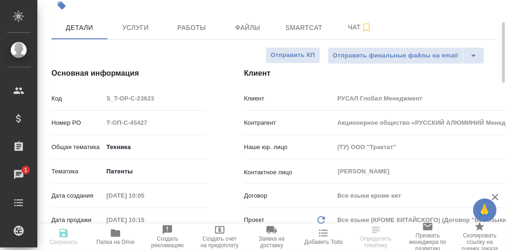
type textarea "x"
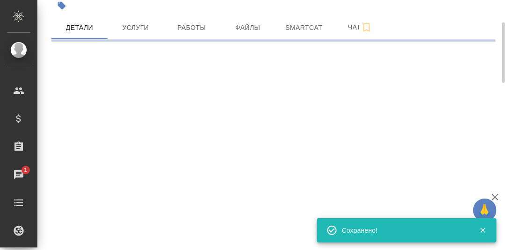
select select "RU"
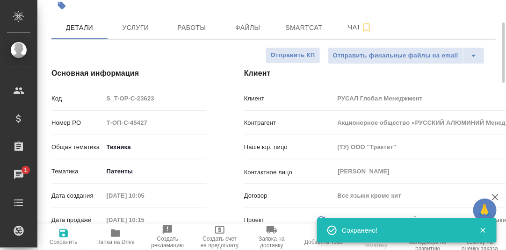
type textarea "x"
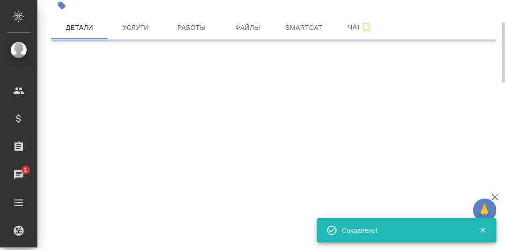
select select "RU"
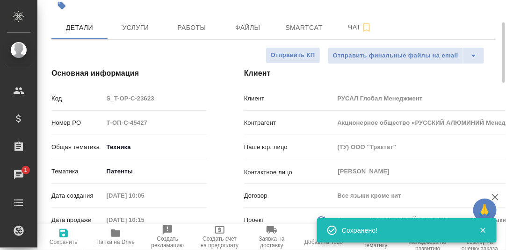
type textarea "x"
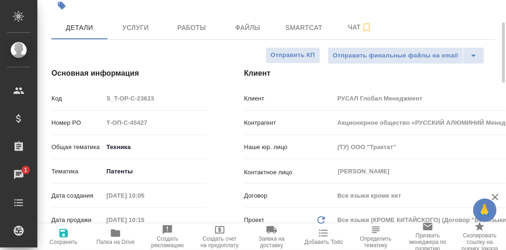
scroll to position [0, 0]
